Goal: Transaction & Acquisition: Purchase product/service

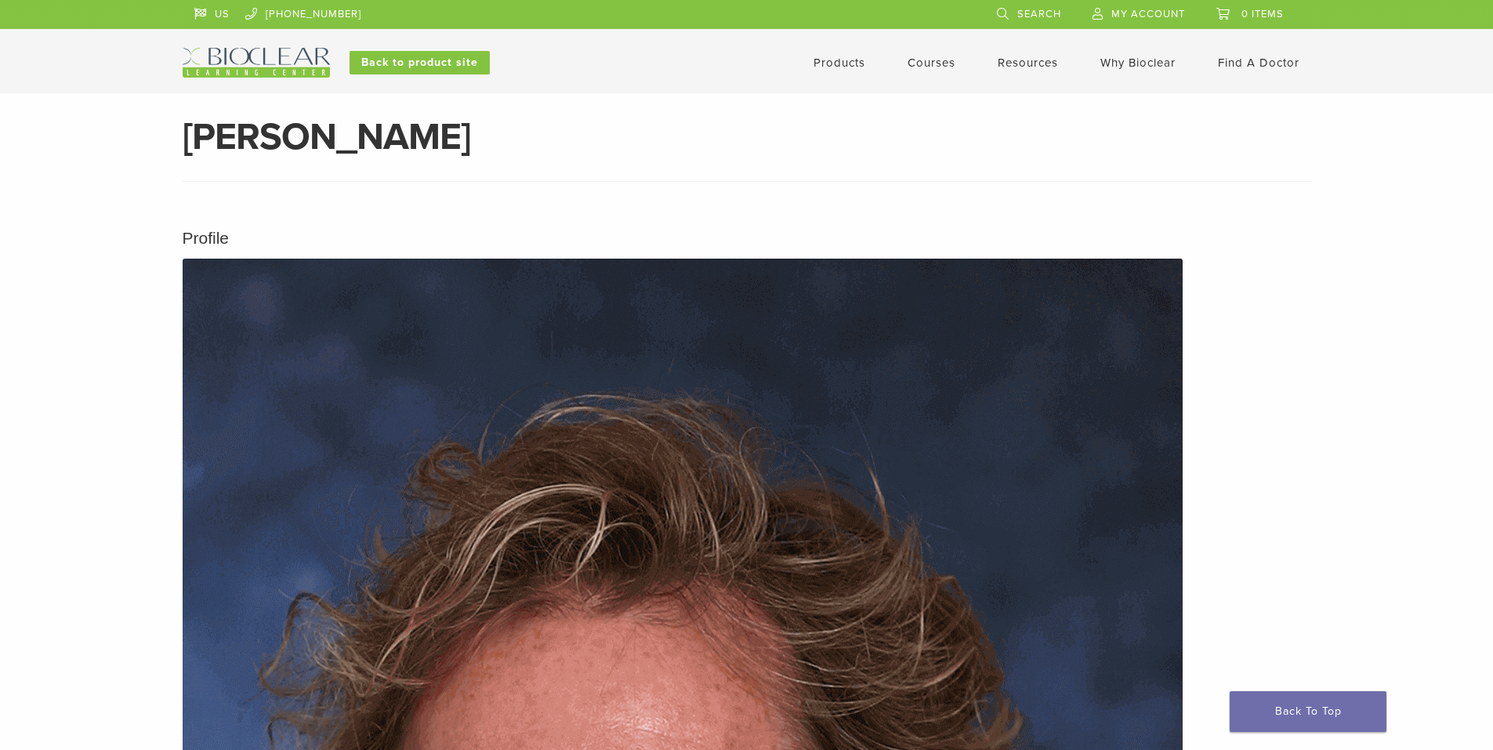
click at [854, 67] on link "Products" at bounding box center [840, 63] width 52 height 14
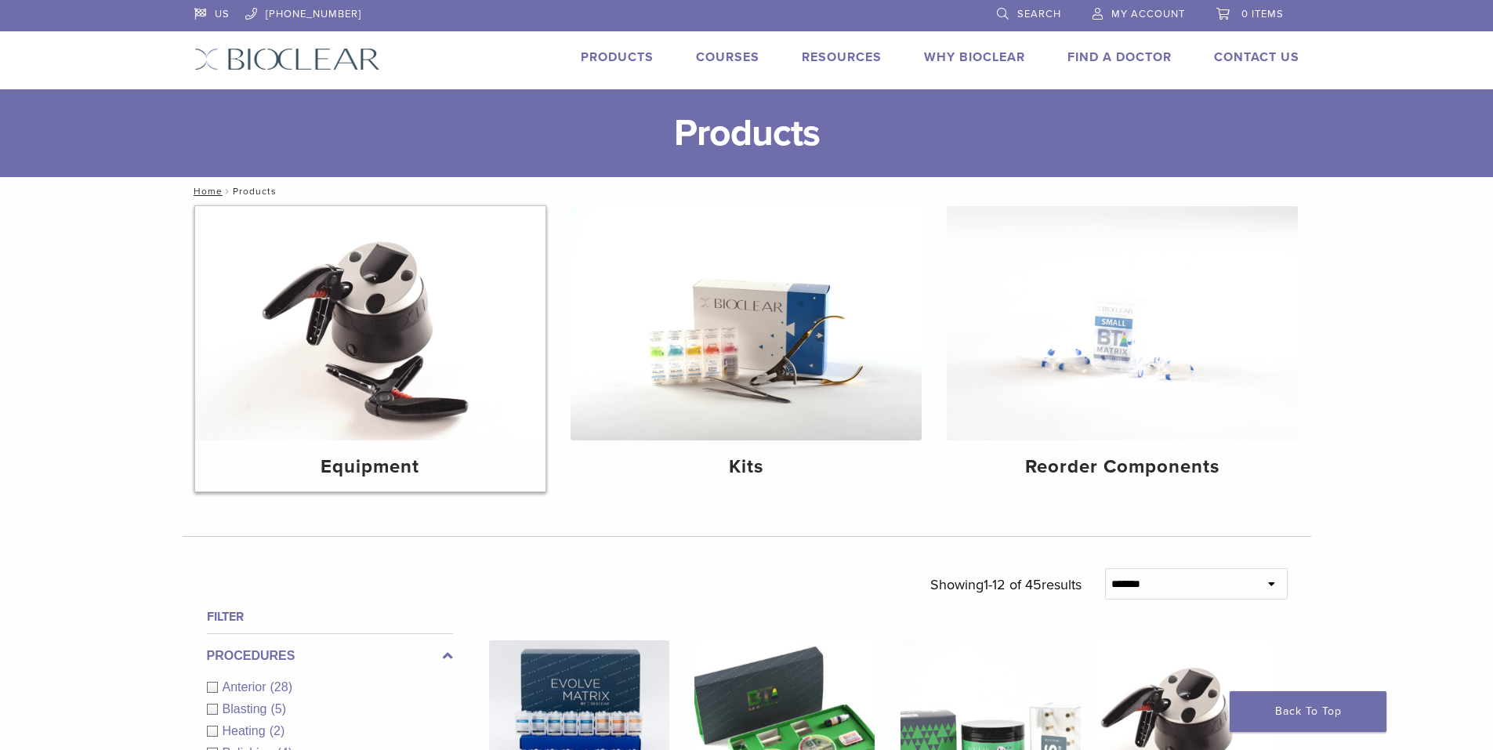
click at [372, 318] on img at bounding box center [370, 323] width 351 height 234
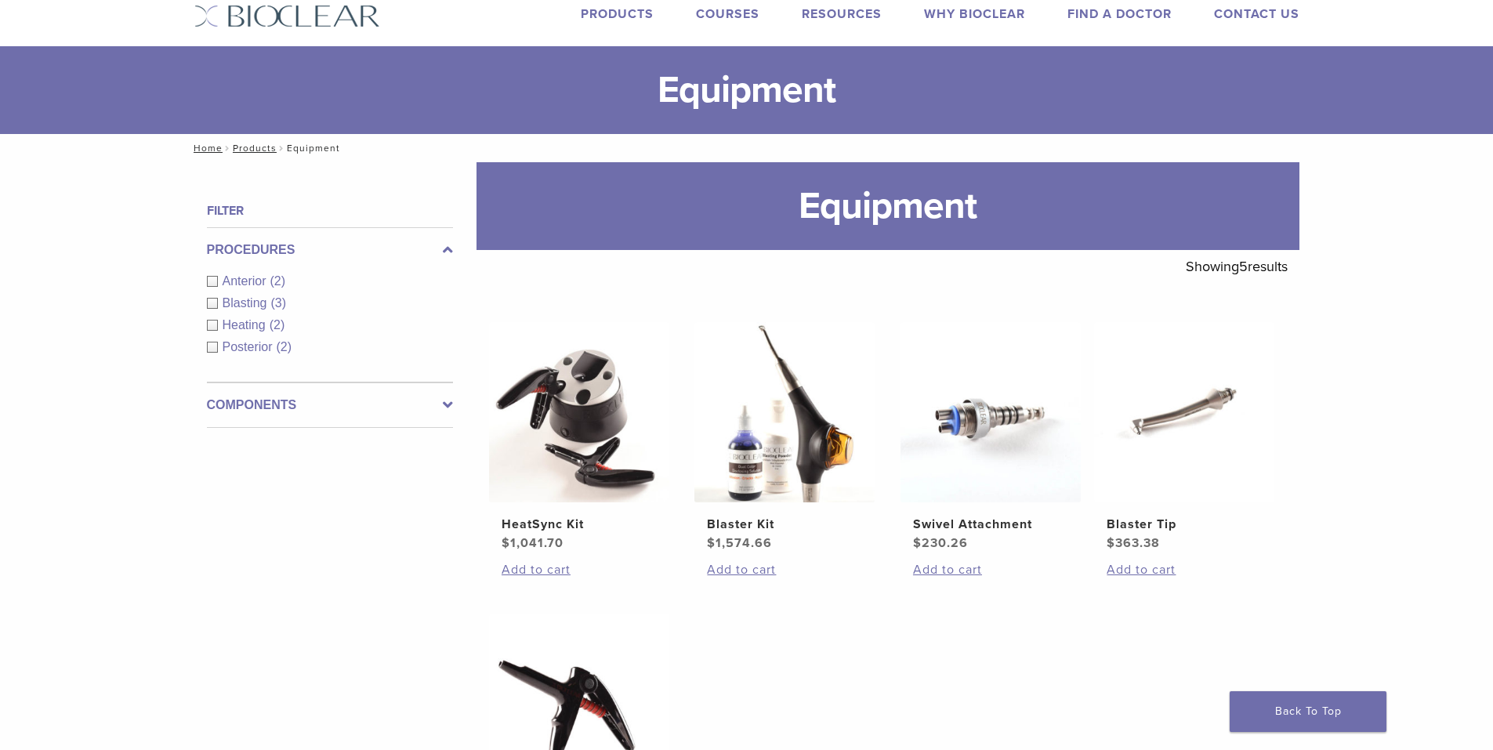
scroll to position [157, 0]
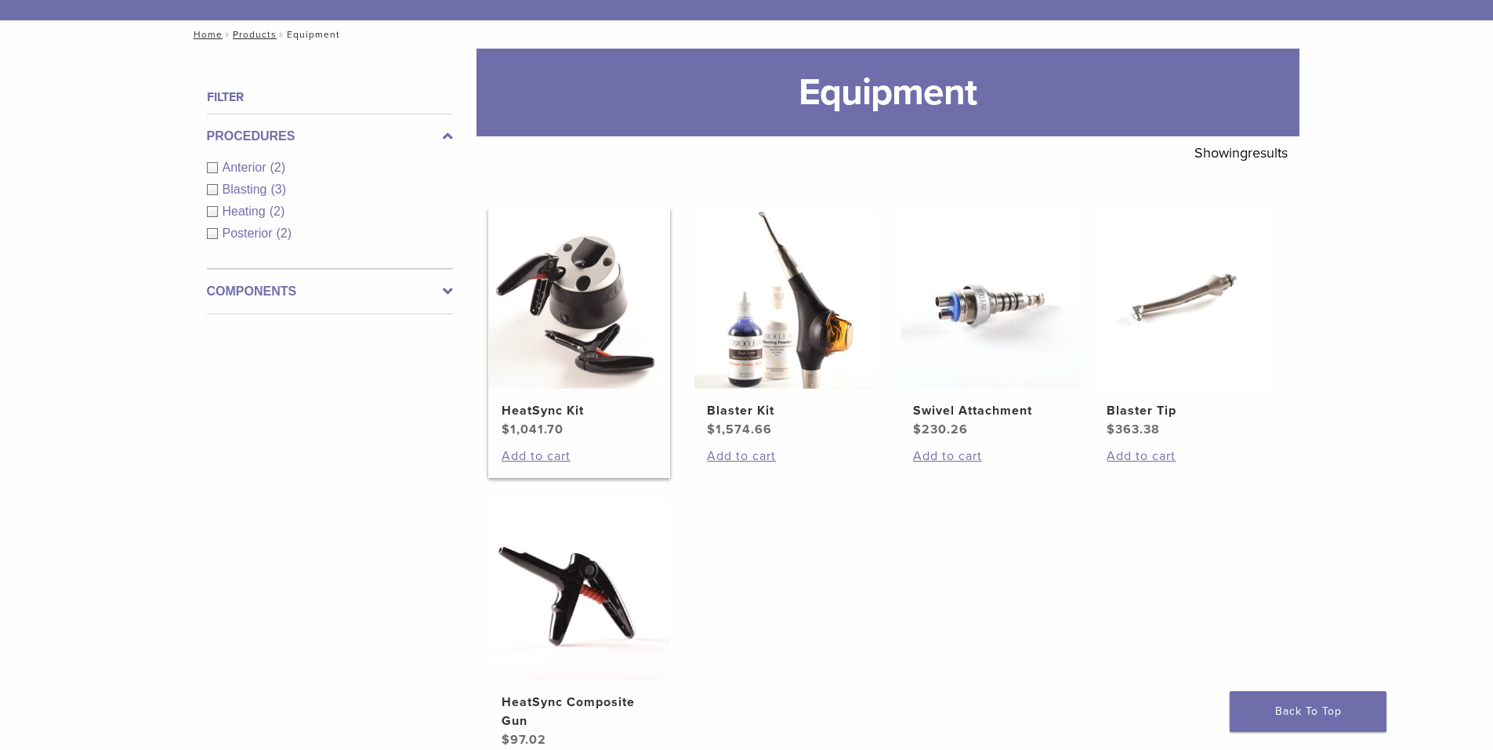
click at [552, 409] on h2 "HeatSync Kit" at bounding box center [579, 410] width 155 height 19
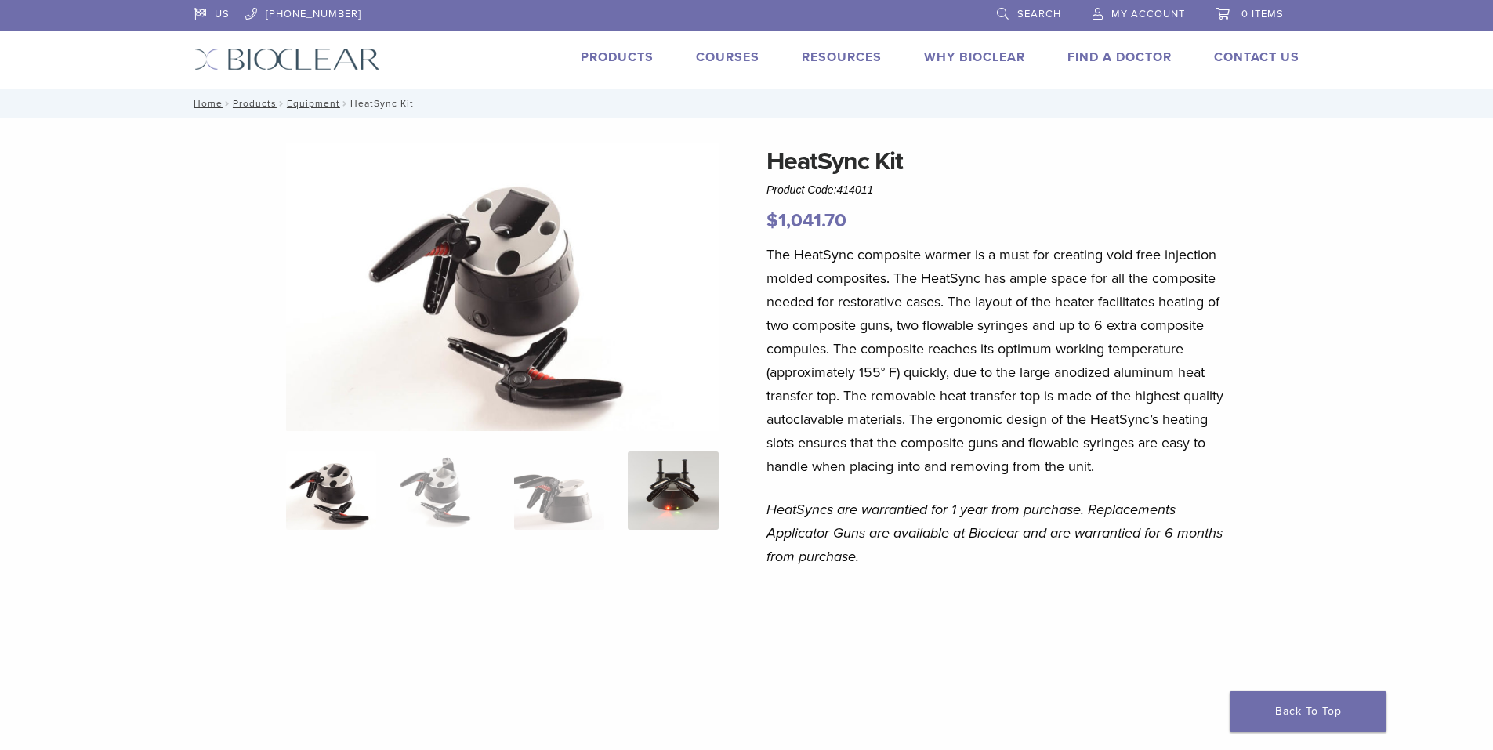
click at [675, 480] on img at bounding box center [673, 491] width 90 height 78
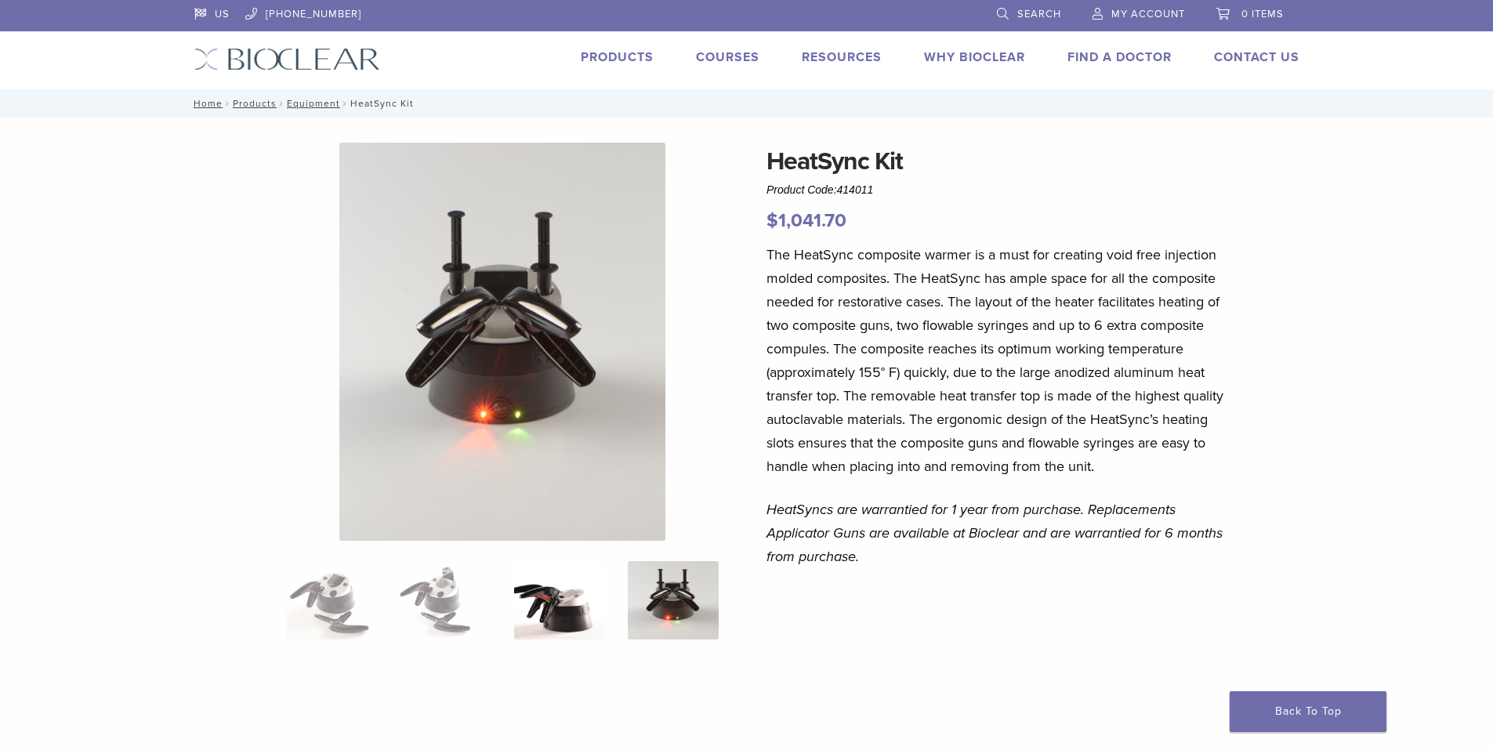
click at [544, 586] on img at bounding box center [559, 600] width 90 height 78
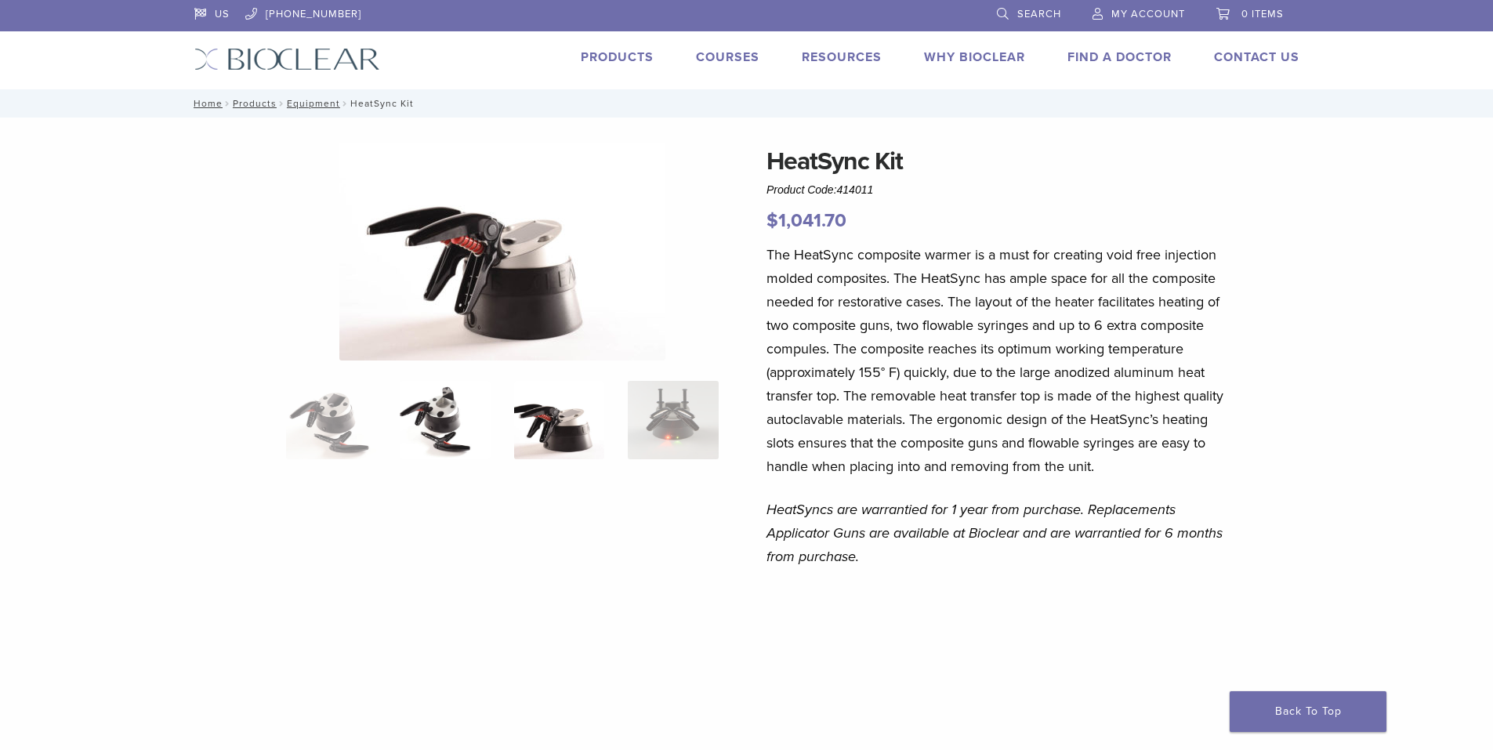
click at [449, 435] on img at bounding box center [445, 420] width 90 height 78
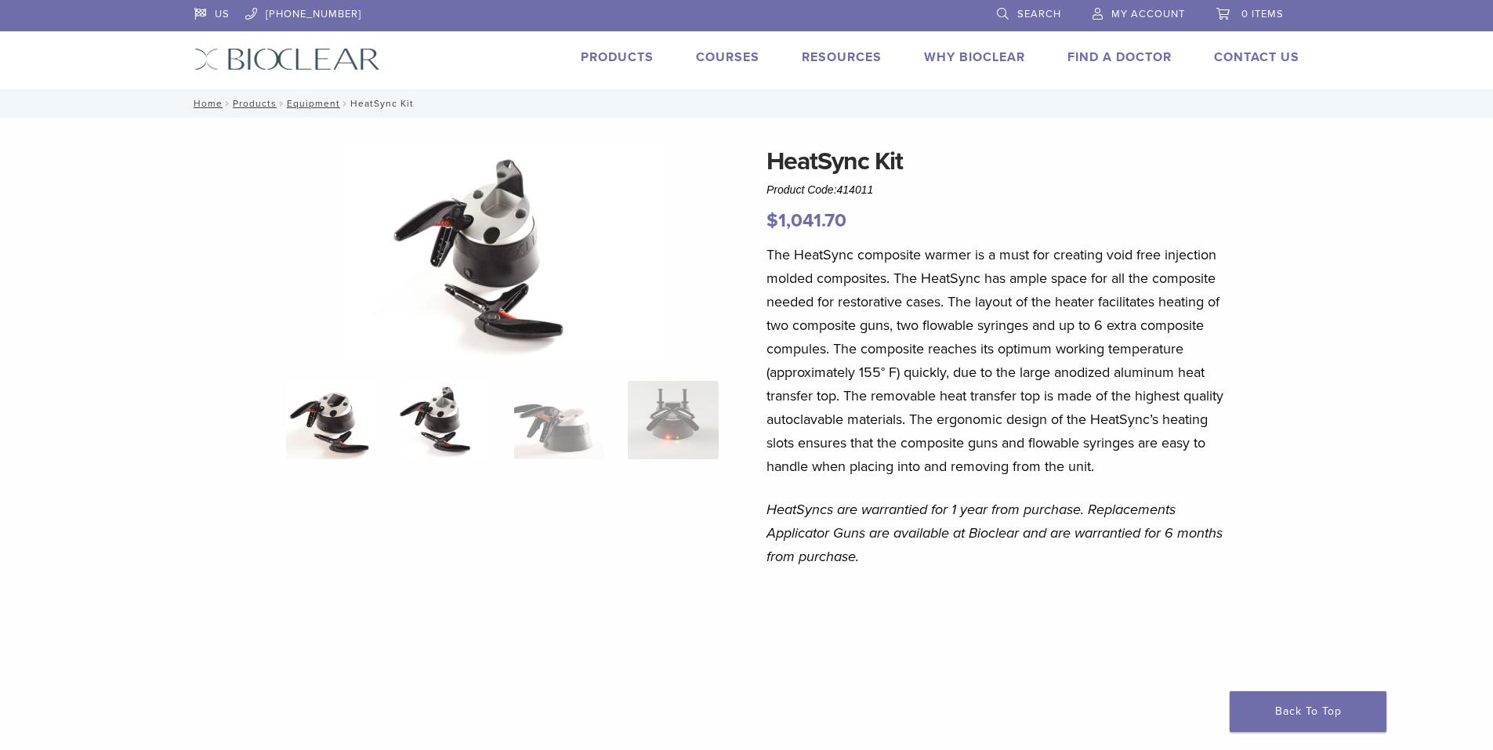
click at [356, 437] on img at bounding box center [331, 420] width 90 height 78
